Goal: Task Accomplishment & Management: Use online tool/utility

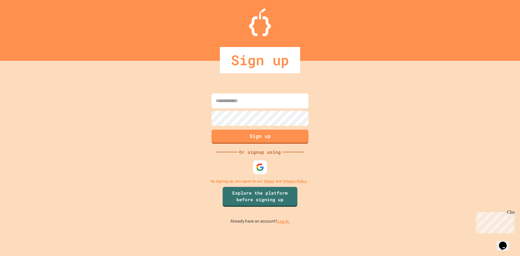
click at [230, 104] on input at bounding box center [259, 101] width 97 height 15
click at [264, 166] on img at bounding box center [259, 167] width 9 height 9
click at [261, 167] on img at bounding box center [259, 167] width 9 height 9
click at [261, 168] on img at bounding box center [259, 167] width 9 height 9
click at [266, 164] on div at bounding box center [259, 167] width 15 height 15
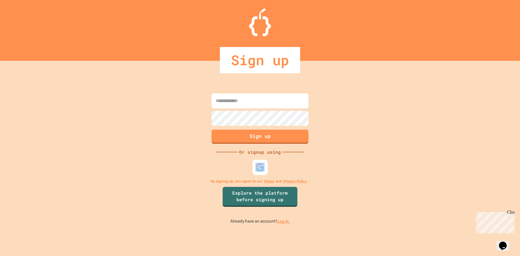
click at [266, 164] on div at bounding box center [259, 167] width 15 height 15
